Goal: Task Accomplishment & Management: Manage account settings

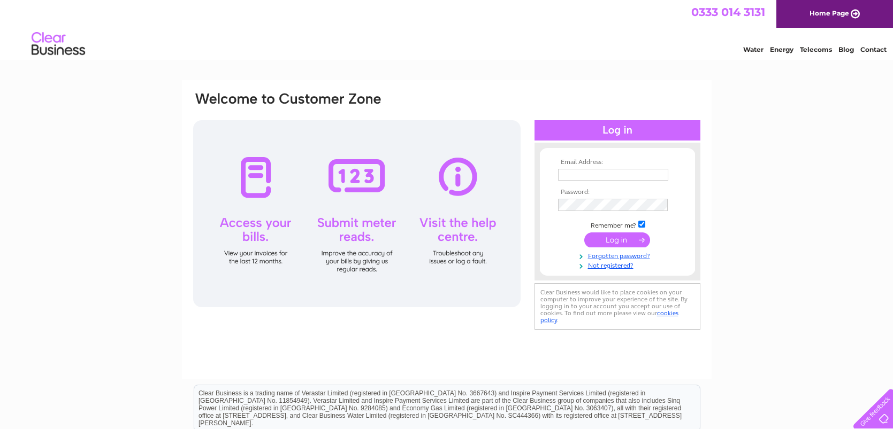
type input "[EMAIL_ADDRESS][DOMAIN_NAME]"
click at [610, 237] on input "submit" at bounding box center [617, 240] width 66 height 15
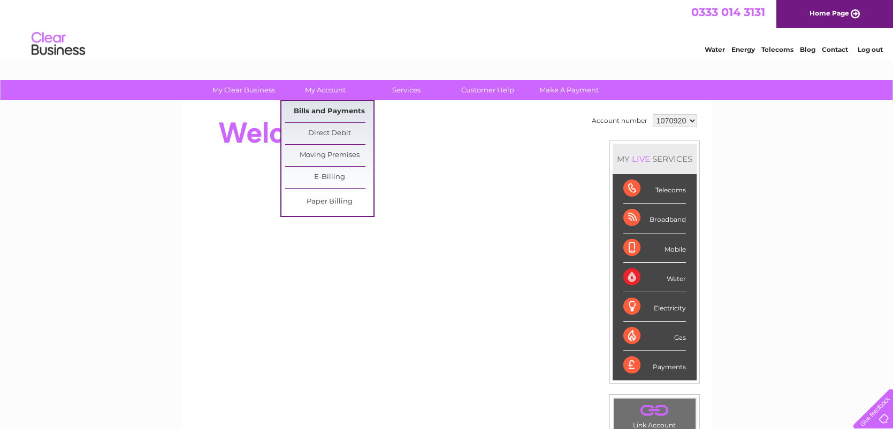
click at [323, 105] on link "Bills and Payments" at bounding box center [329, 111] width 88 height 21
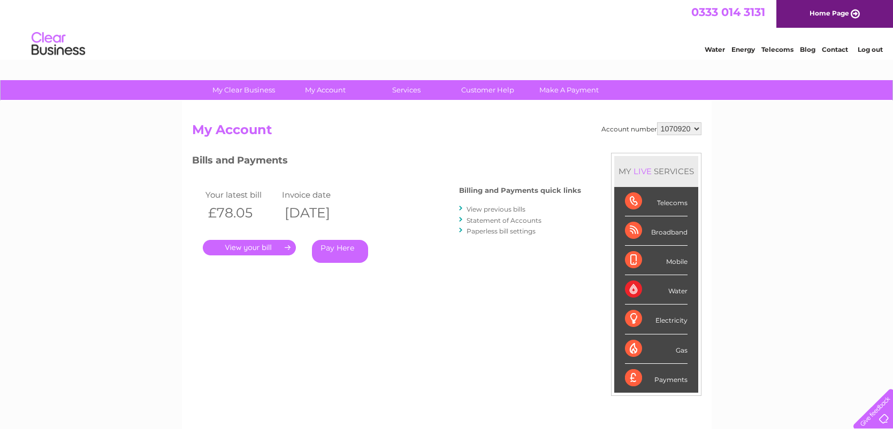
click at [274, 252] on link "." at bounding box center [249, 248] width 93 height 16
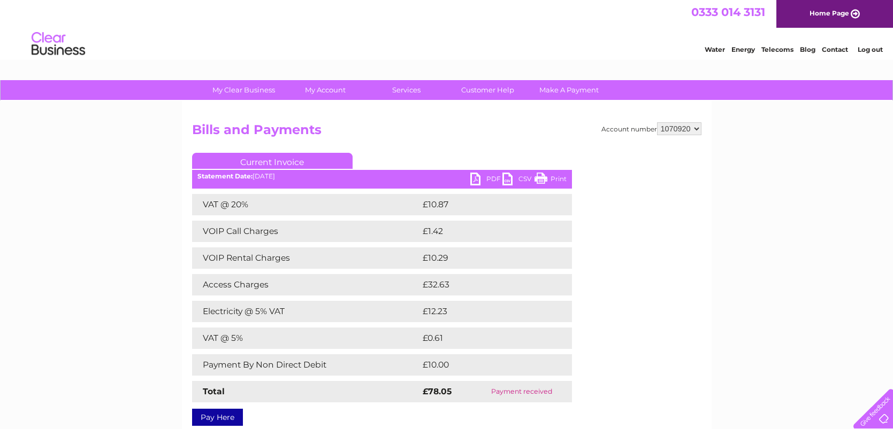
click at [491, 176] on link "PDF" at bounding box center [486, 181] width 32 height 16
